Goal: Task Accomplishment & Management: Use online tool/utility

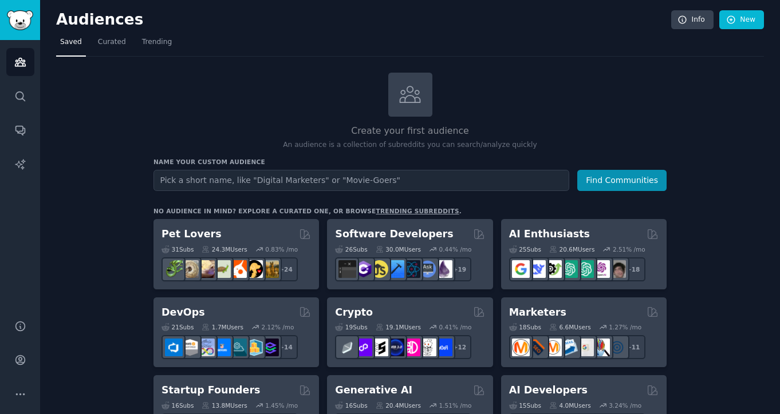
click at [298, 180] on input "text" at bounding box center [361, 180] width 416 height 21
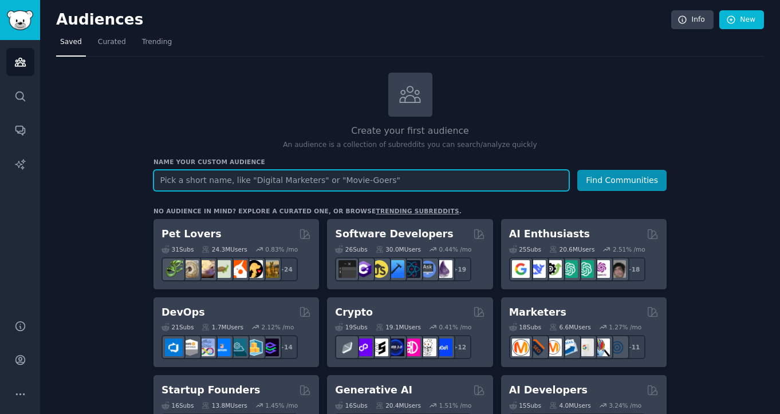
paste input "Accountability seekers"
paste input "Habit builders"
click at [312, 172] on input "Accountability seekers, Habit builders" at bounding box center [361, 180] width 416 height 21
drag, startPoint x: 307, startPoint y: 181, endPoint x: 108, endPoint y: 181, distance: 199.8
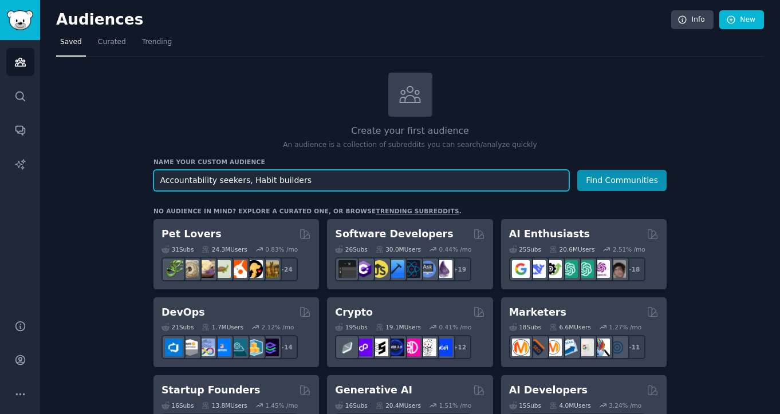
paste input "accountability seekers, habit builders, social goal setters, growth-oriented pe…"
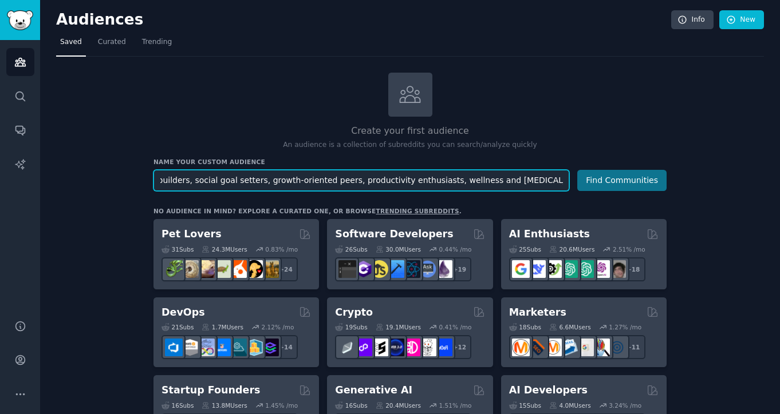
type input "accountability seekers, habit builders, social goal setters, growth-oriented pe…"
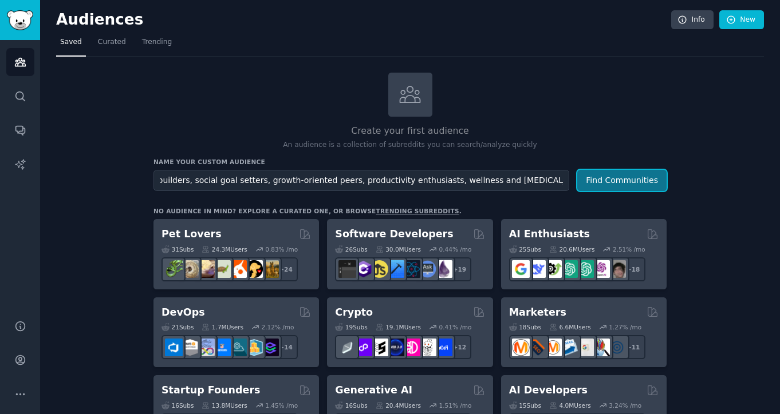
click at [642, 184] on button "Find Communities" at bounding box center [621, 180] width 89 height 21
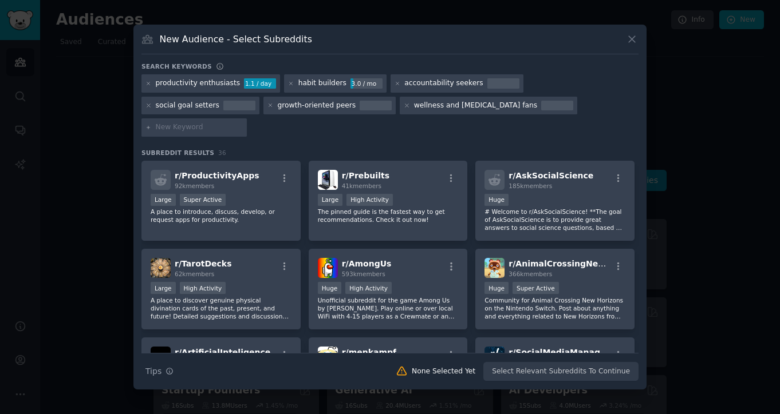
click at [308, 149] on h3 "Subreddit Results 36" at bounding box center [389, 153] width 497 height 8
click at [243, 123] on input "text" at bounding box center [199, 128] width 87 height 10
paste input "college students, remote workers, freelancers, new parents, family builders, fi…"
type input "college students, remote workers, freelancers, new parents, family builders, fi…"
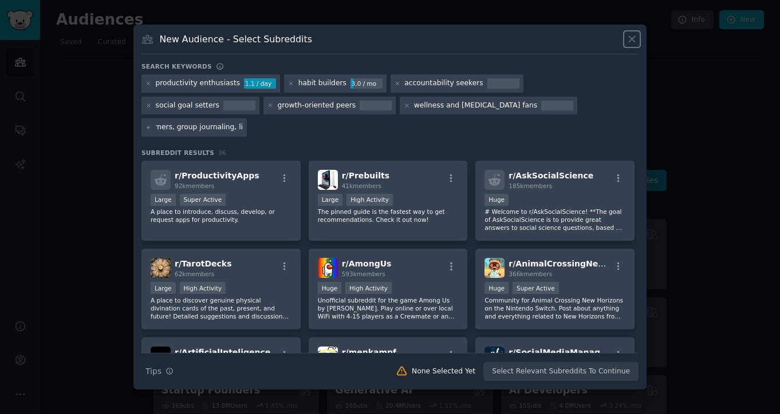
click at [638, 52] on div "New Audience - Select Subreddits Search keywords productivity enthusiasts 1.1 /…" at bounding box center [389, 207] width 513 height 365
click at [636, 45] on icon at bounding box center [632, 39] width 12 height 12
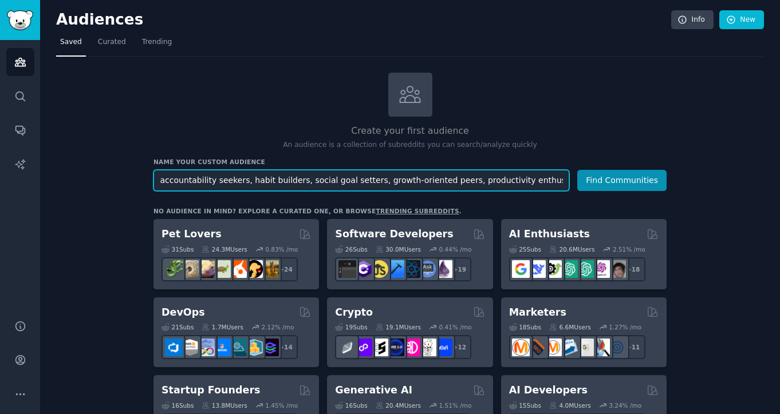
click at [310, 181] on input "accountability seekers, habit builders, social goal setters, growth-oriented pe…" at bounding box center [361, 180] width 416 height 21
click at [565, 179] on input "accountability seekers, habit builders, social goal setters, growth-oriented pe…" at bounding box center [361, 180] width 416 height 21
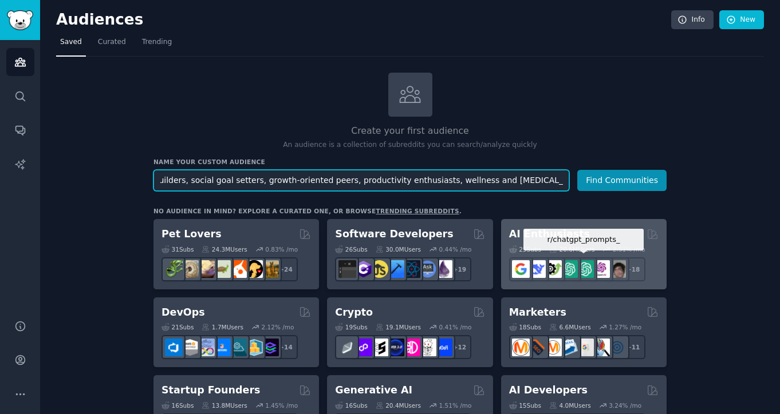
paste input "college students, remote workers, freelancers, new parents, family builders, fi…"
type input "accountability seekers, habit builders, social goal setters, growth-oriented pe…"
click at [577, 170] on button "Find Communities" at bounding box center [621, 180] width 89 height 21
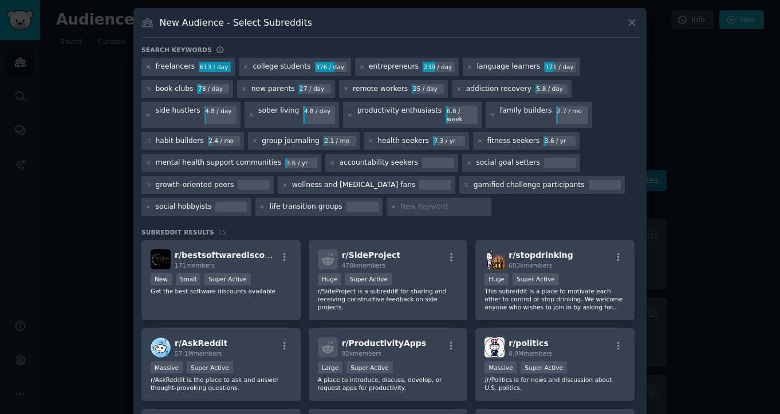
click at [147, 66] on icon at bounding box center [148, 67] width 6 height 6
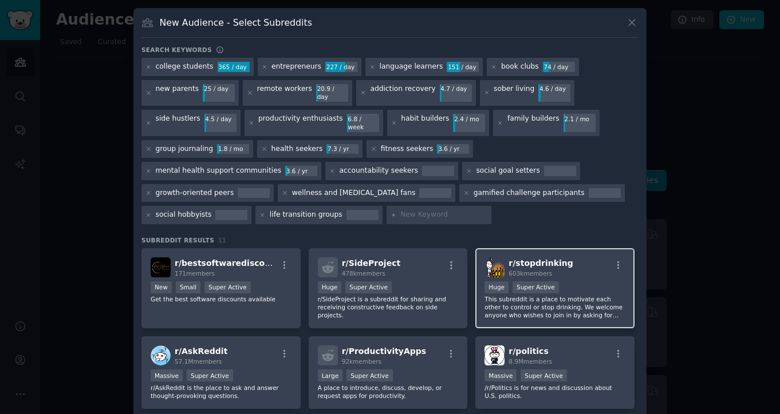
click at [570, 282] on div "100,000 - 1,000,000 members Huge Super Active" at bounding box center [554, 289] width 141 height 14
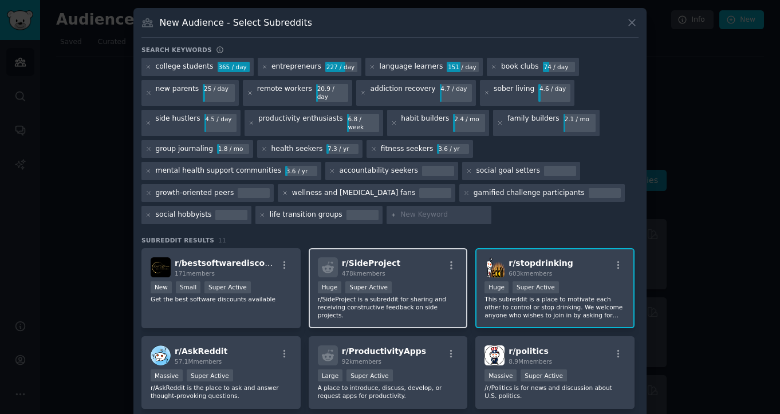
scroll to position [80, 0]
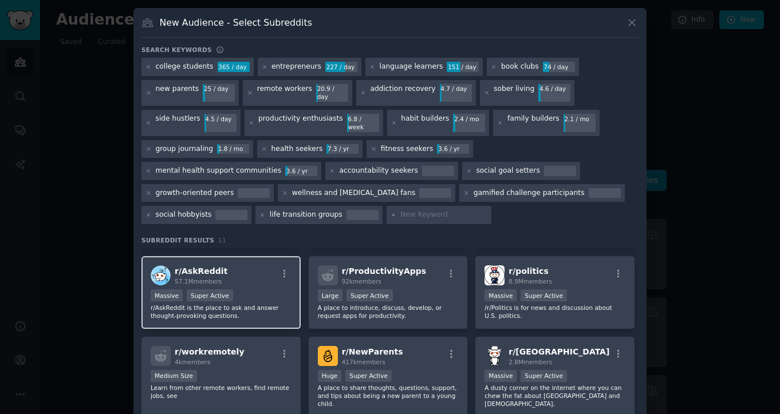
click at [238, 266] on div "r/ AskReddit 57.1M members" at bounding box center [221, 276] width 141 height 20
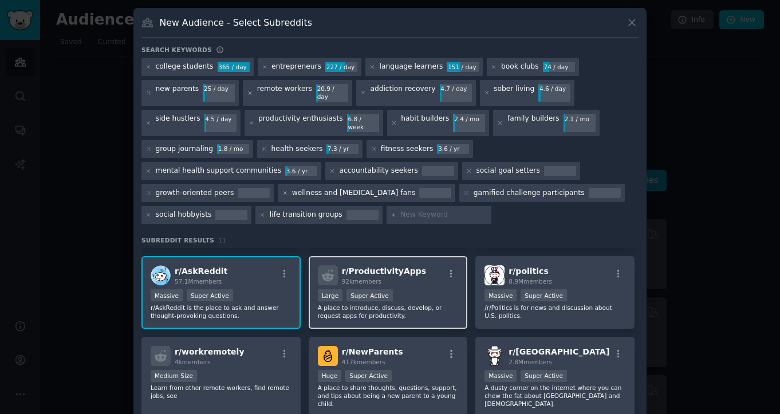
click at [437, 266] on div "r/ ProductivityApps 92k members" at bounding box center [388, 276] width 141 height 20
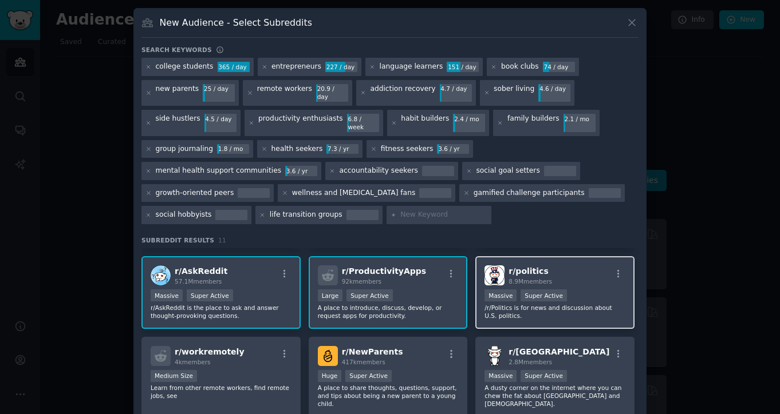
click at [588, 290] on div ">= 95th percentile for submissions / day Massive Super Active" at bounding box center [554, 297] width 141 height 14
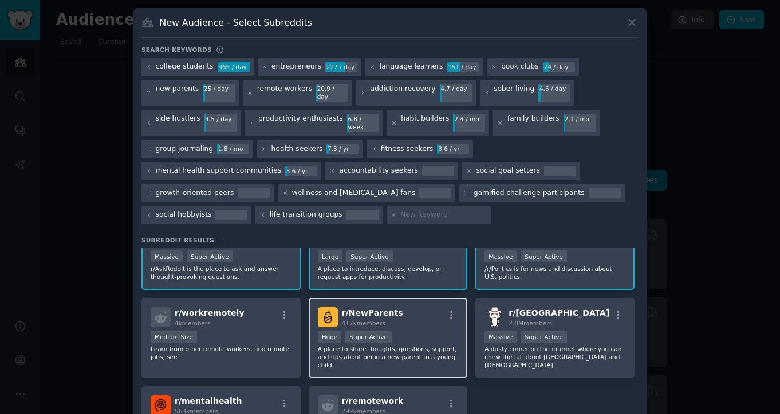
scroll to position [123, 0]
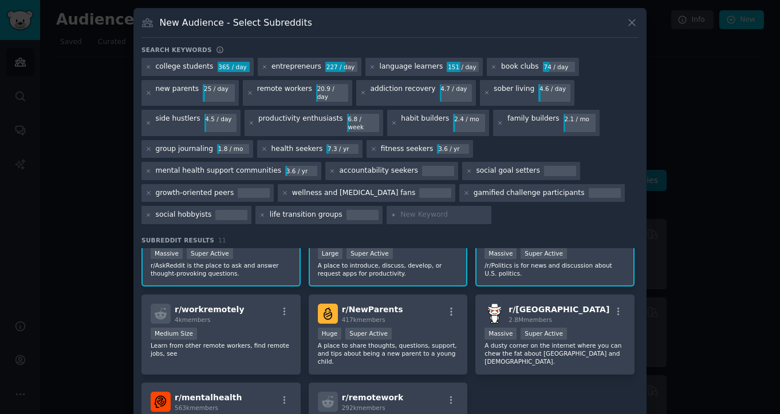
click at [518, 262] on p "/r/Politics is for news and discussion about U.S. politics." at bounding box center [554, 270] width 141 height 16
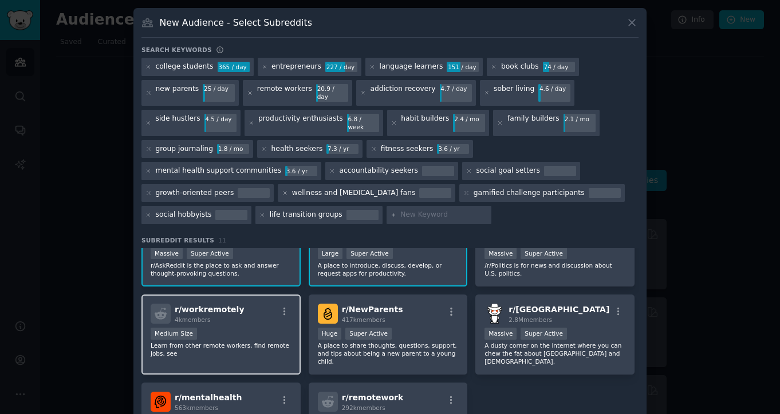
click at [258, 328] on div "Medium Size" at bounding box center [221, 335] width 141 height 14
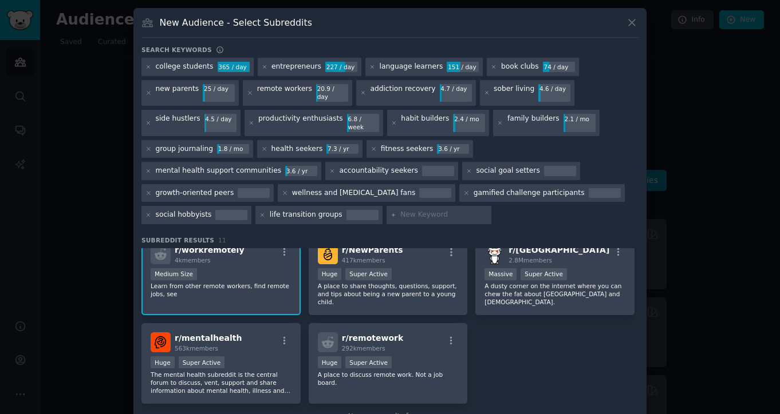
scroll to position [137, 0]
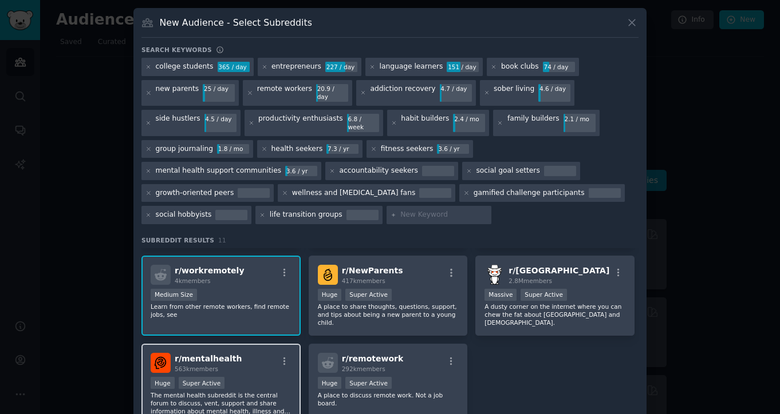
click at [259, 353] on div "r/ mentalhealth 563k members" at bounding box center [221, 363] width 141 height 20
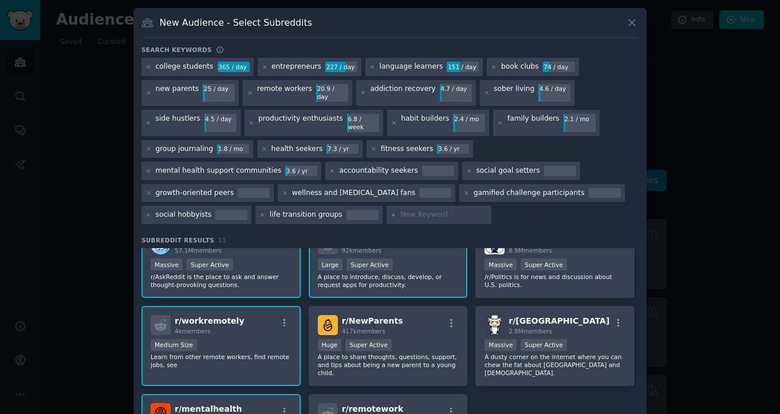
scroll to position [102, 0]
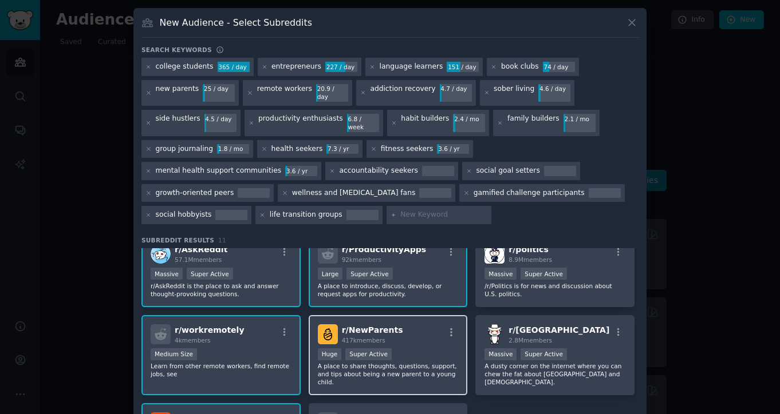
click at [428, 349] on div ">= 95th percentile for submissions / day Huge Super Active" at bounding box center [388, 356] width 141 height 14
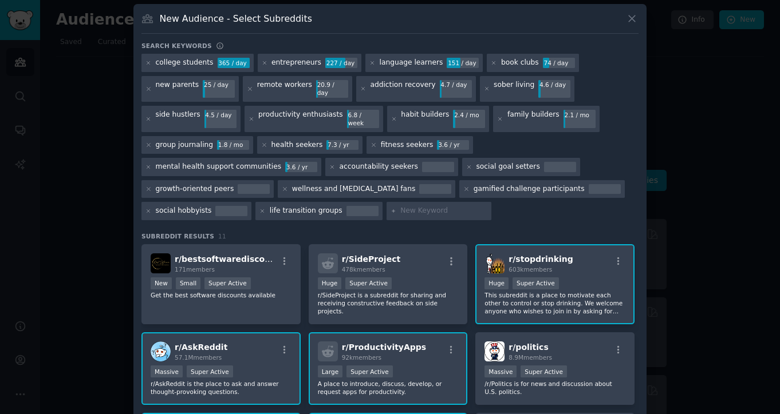
scroll to position [0, 0]
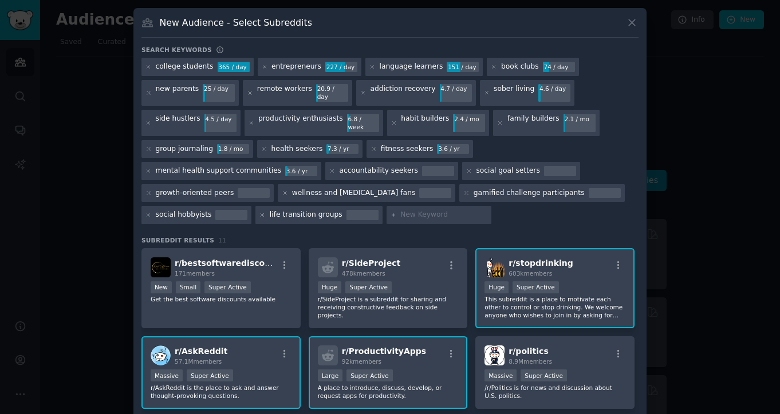
click at [259, 212] on icon at bounding box center [262, 215] width 6 height 6
click at [148, 212] on icon at bounding box center [148, 215] width 6 height 6
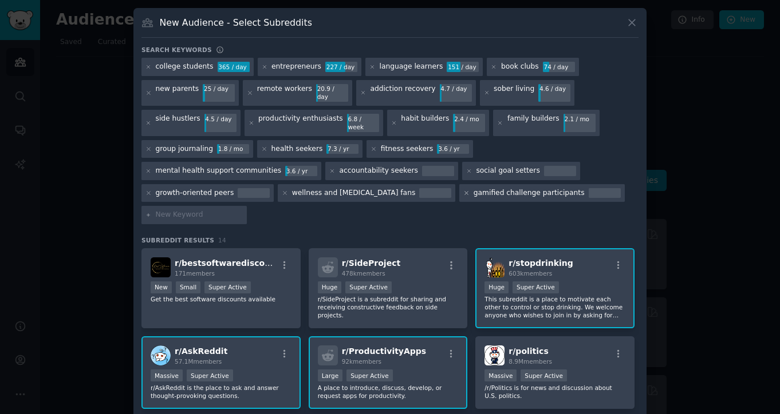
click at [463, 190] on icon at bounding box center [466, 193] width 6 height 6
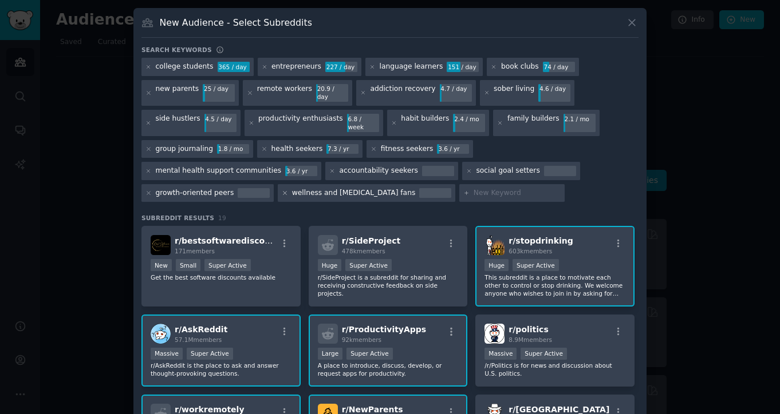
click at [282, 190] on icon at bounding box center [285, 193] width 6 height 6
click at [148, 190] on icon at bounding box center [148, 193] width 6 height 6
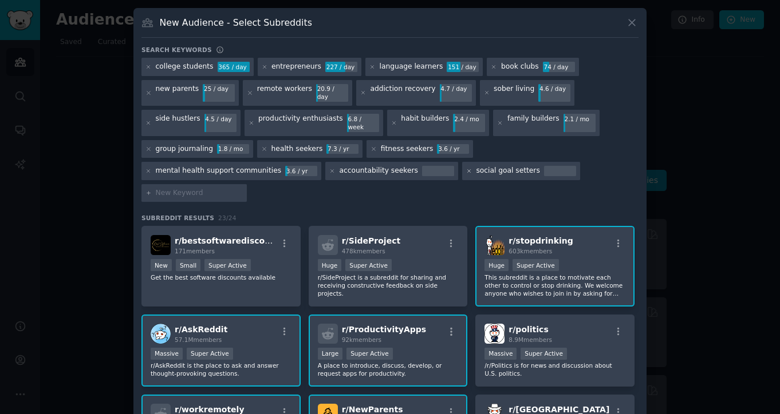
click at [466, 168] on icon at bounding box center [469, 171] width 6 height 6
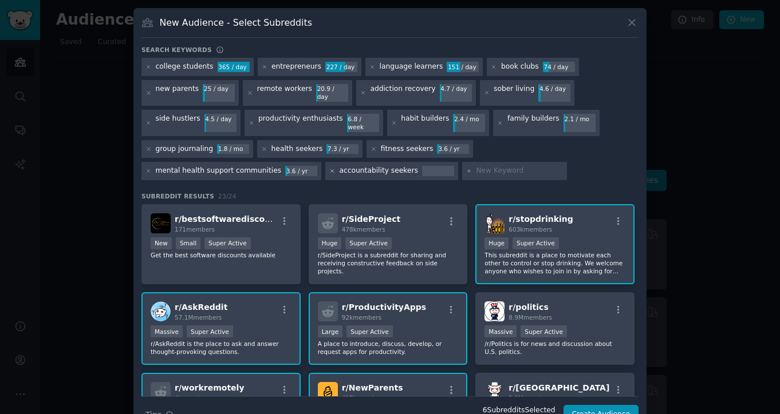
click at [329, 168] on icon at bounding box center [332, 171] width 6 height 6
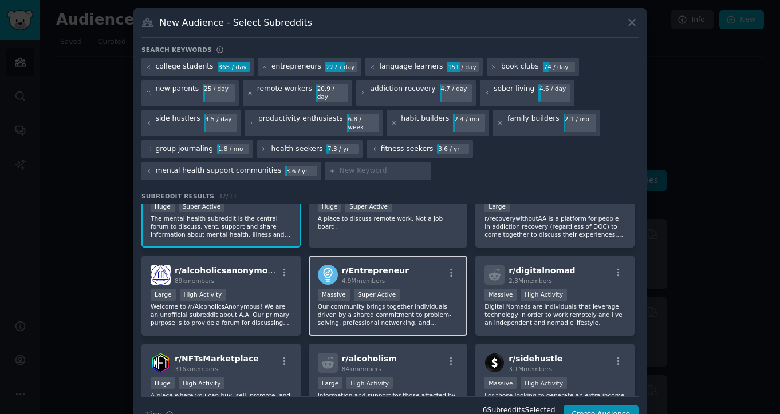
scroll to position [252, 0]
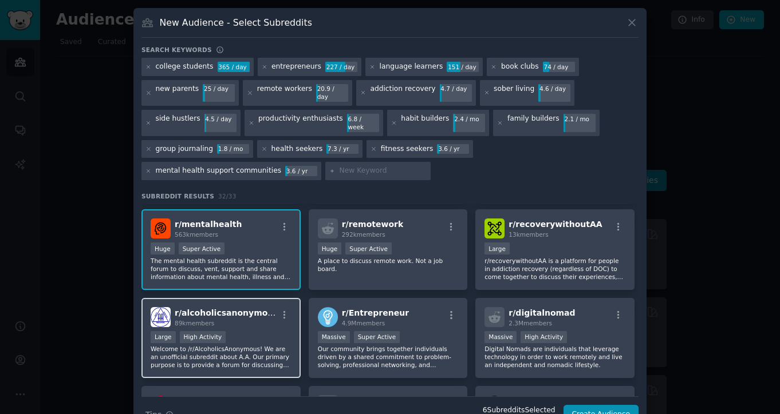
click at [248, 331] on div "Large High Activity" at bounding box center [221, 338] width 141 height 14
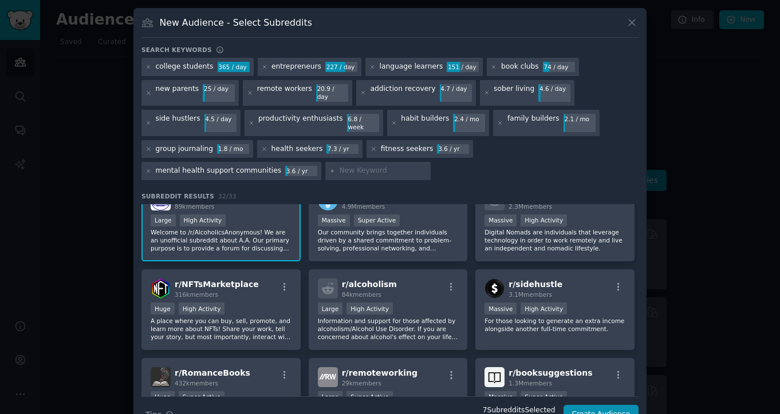
scroll to position [327, 0]
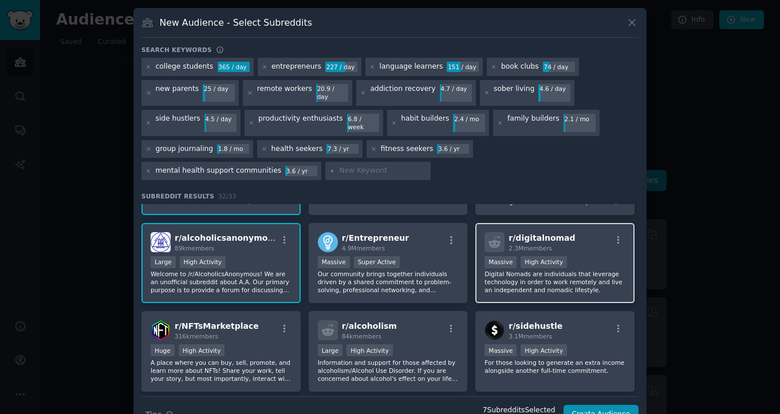
click at [568, 232] on div "r/ digitalnomad 2.3M members" at bounding box center [554, 242] width 141 height 20
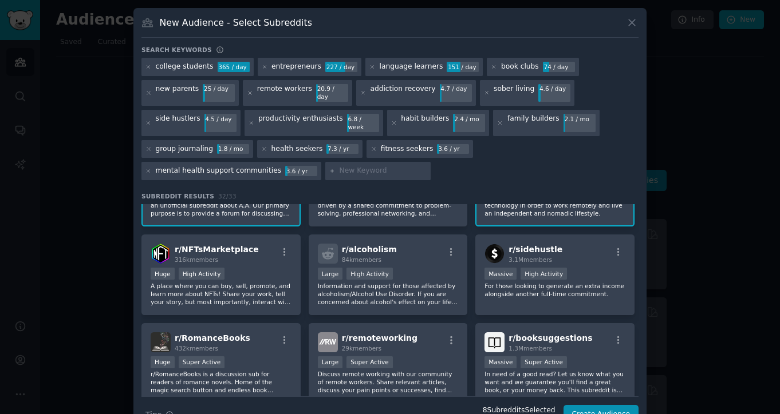
scroll to position [405, 0]
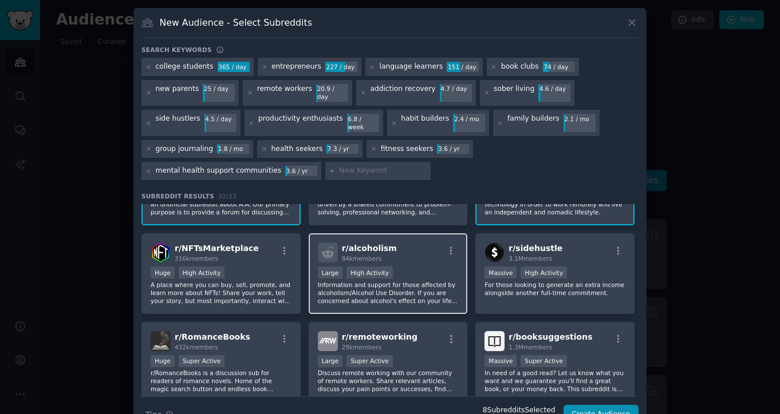
click at [396, 243] on div "r/ [MEDICAL_DATA] 84k members" at bounding box center [388, 253] width 141 height 20
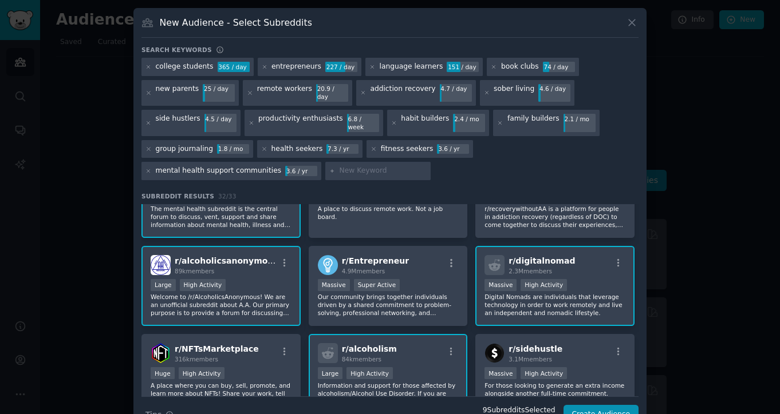
scroll to position [254, 0]
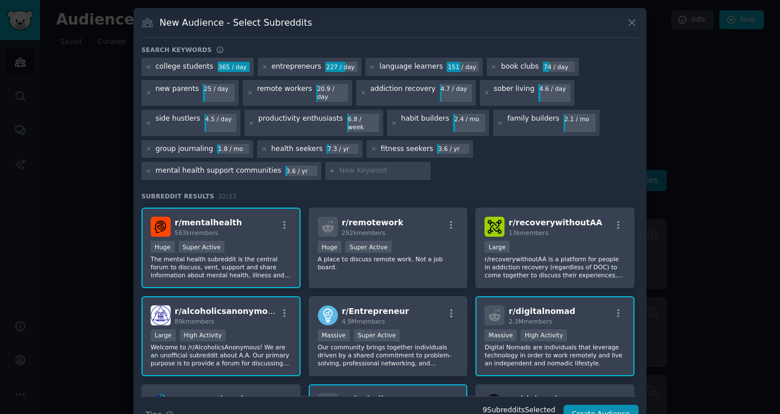
click at [396, 255] on p "A place to discuss remote work. Not a job board." at bounding box center [388, 263] width 141 height 16
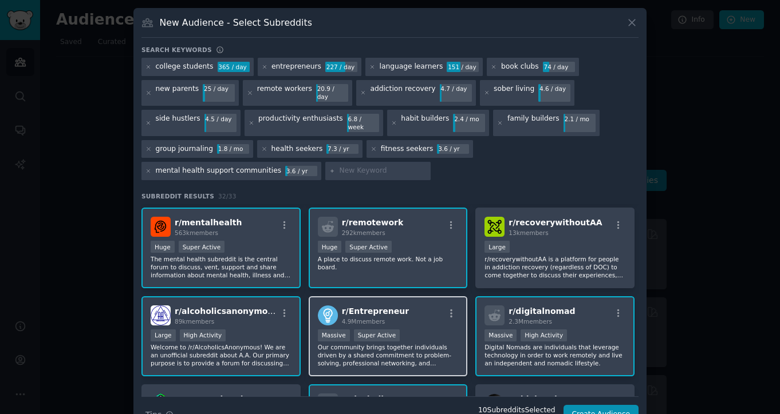
click at [425, 343] on p "Our community brings together individuals driven by a shared commitment to prob…" at bounding box center [388, 355] width 141 height 24
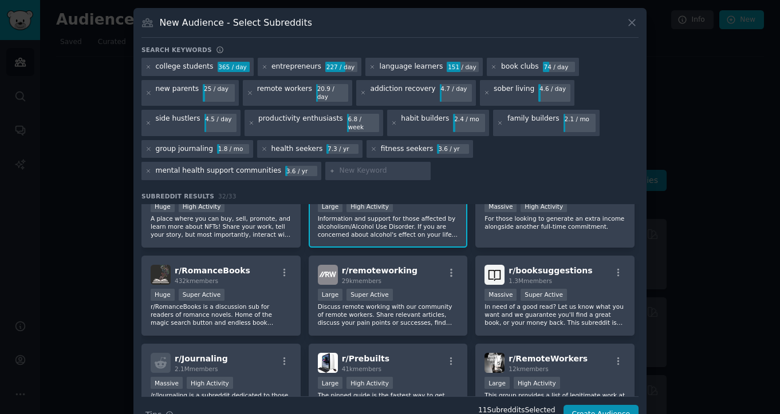
scroll to position [534, 0]
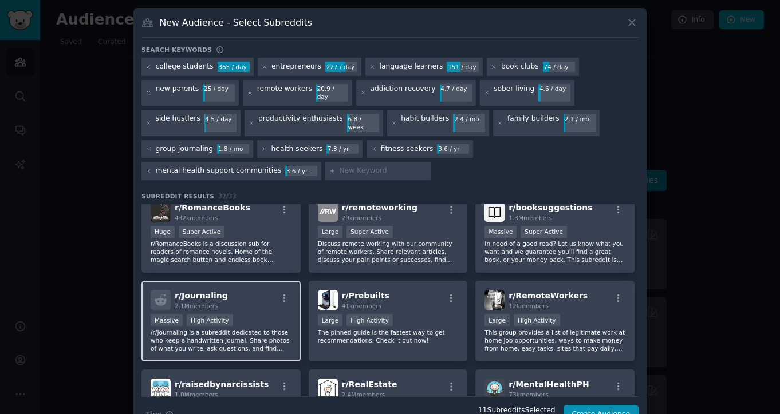
click at [232, 290] on div "r/ Journaling 2.1M members" at bounding box center [221, 300] width 141 height 20
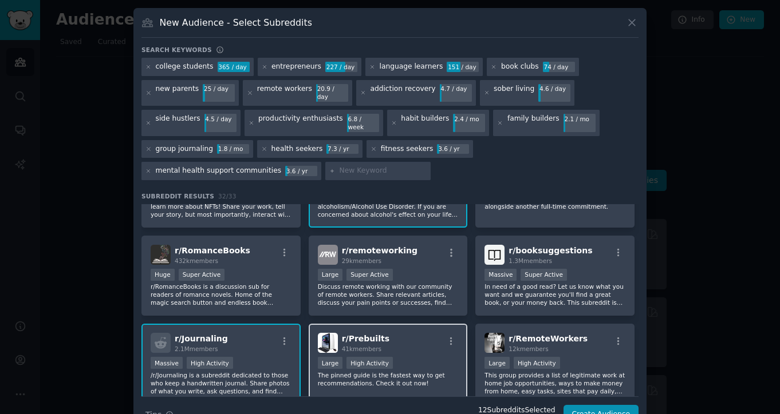
scroll to position [484, 0]
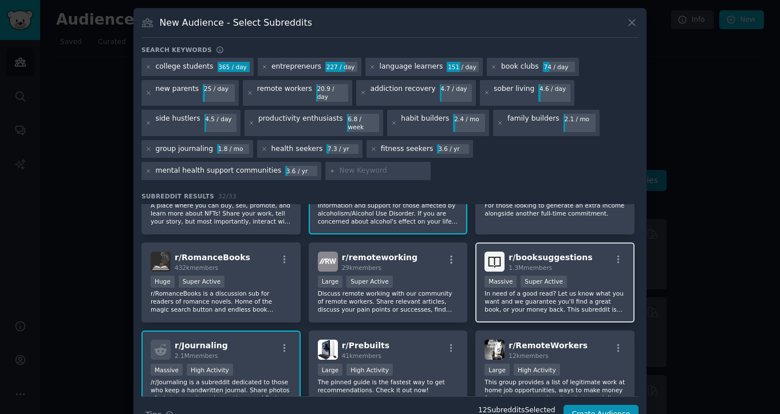
click at [591, 276] on div "Massive Super Active" at bounding box center [554, 283] width 141 height 14
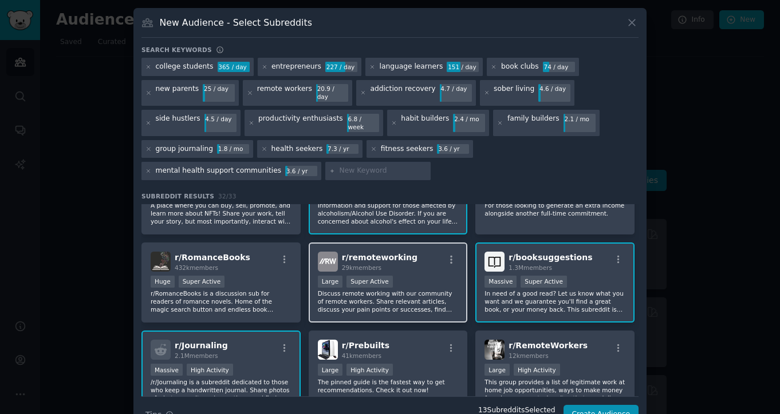
click at [428, 276] on div ">= 95th percentile for submissions / day Large Super Active" at bounding box center [388, 283] width 141 height 14
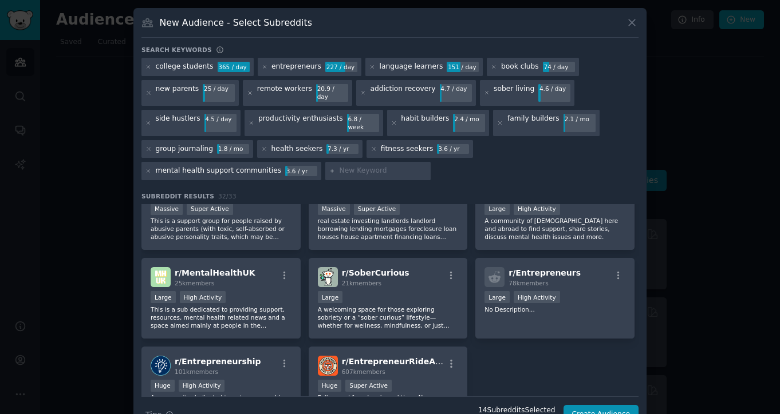
scroll to position [738, 0]
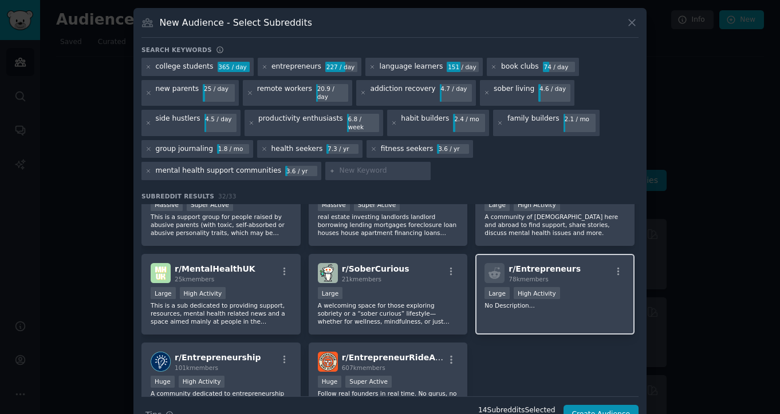
click at [578, 287] on div ">= 80th percentile for submissions / day Large High Activity" at bounding box center [554, 294] width 141 height 14
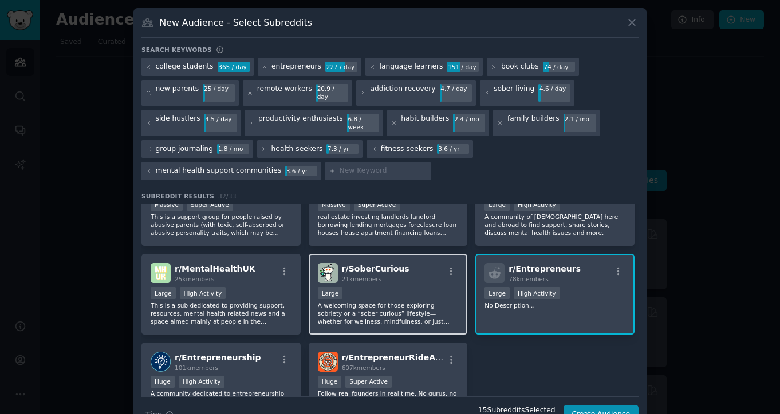
click at [404, 269] on div "r/ SoberCurious 21k members Large A welcoming space for those exploring sobriet…" at bounding box center [388, 294] width 159 height 81
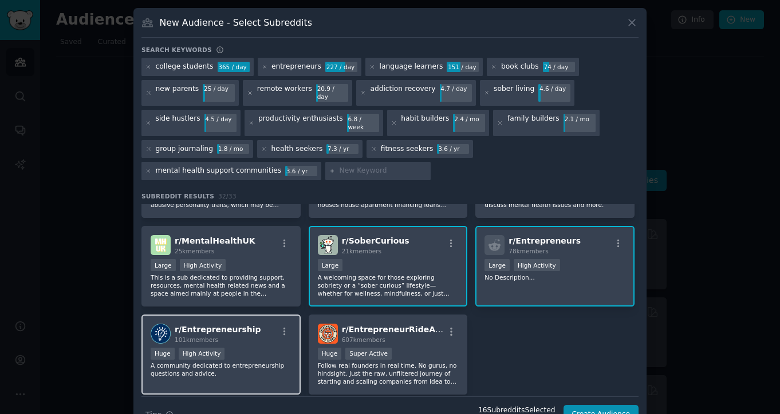
scroll to position [761, 0]
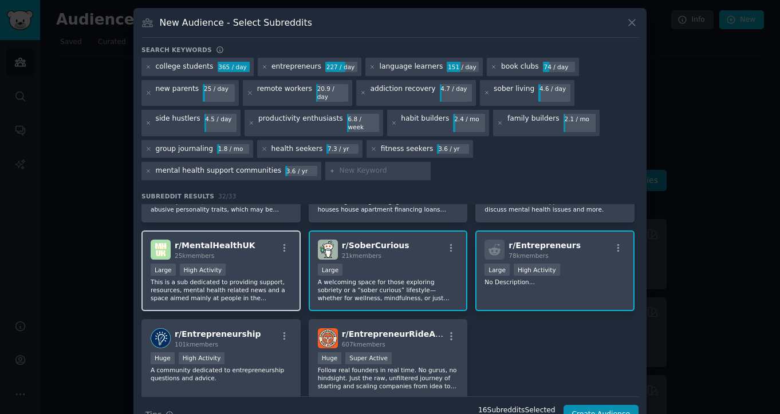
click at [248, 264] on div "Large High Activity" at bounding box center [221, 271] width 141 height 14
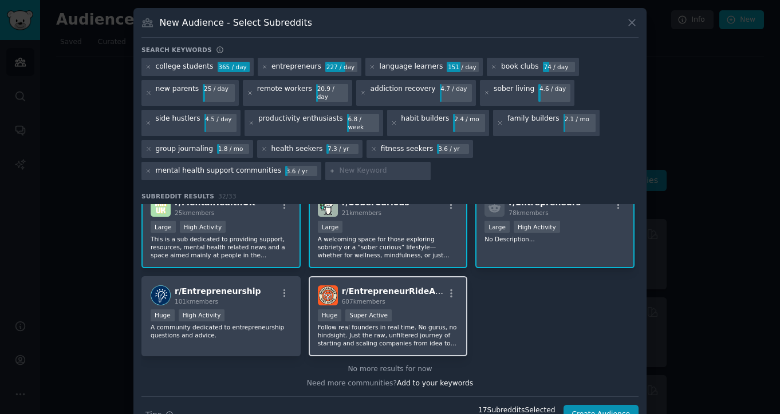
scroll to position [785, 0]
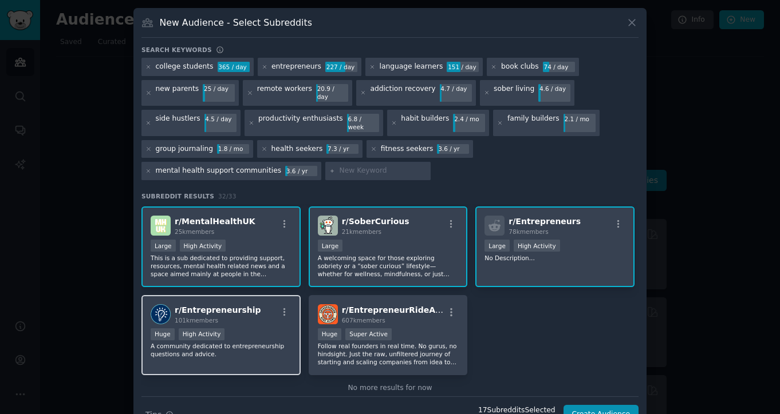
click at [247, 329] on div "Huge High Activity" at bounding box center [221, 336] width 141 height 14
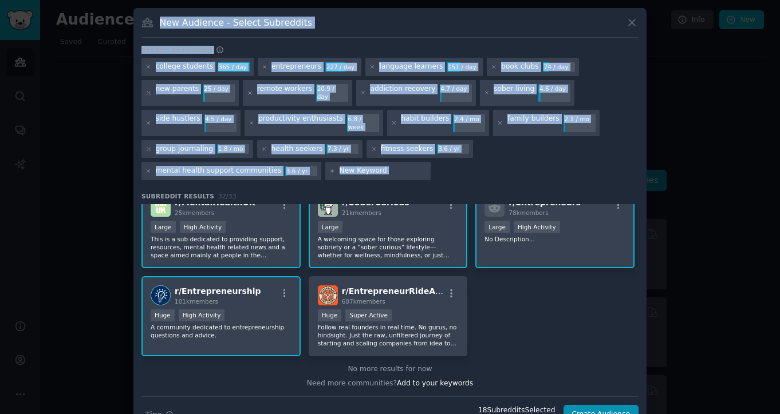
scroll to position [10, 0]
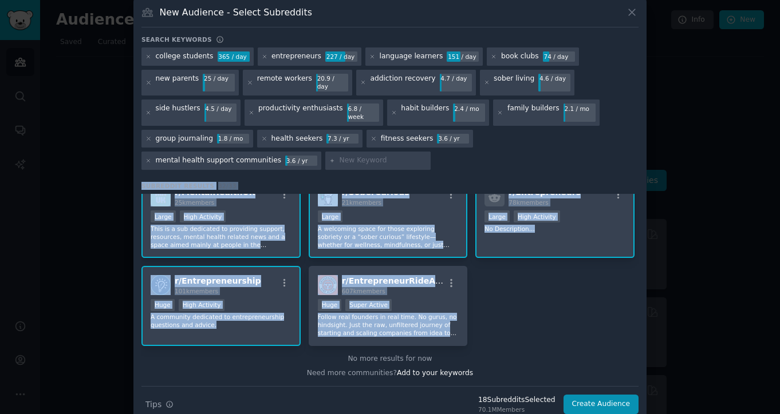
drag, startPoint x: 140, startPoint y: 180, endPoint x: 480, endPoint y: 315, distance: 366.7
click at [480, 315] on div "Subreddit Results 32 / 33 r/ bestsoftwarediscounts 171 members Established with…" at bounding box center [389, 284] width 497 height 204
copy div "Subreddit Results 32 / 33 r/ bestsoftwarediscounts 171 members Established with…"
